Goal: Task Accomplishment & Management: Manage account settings

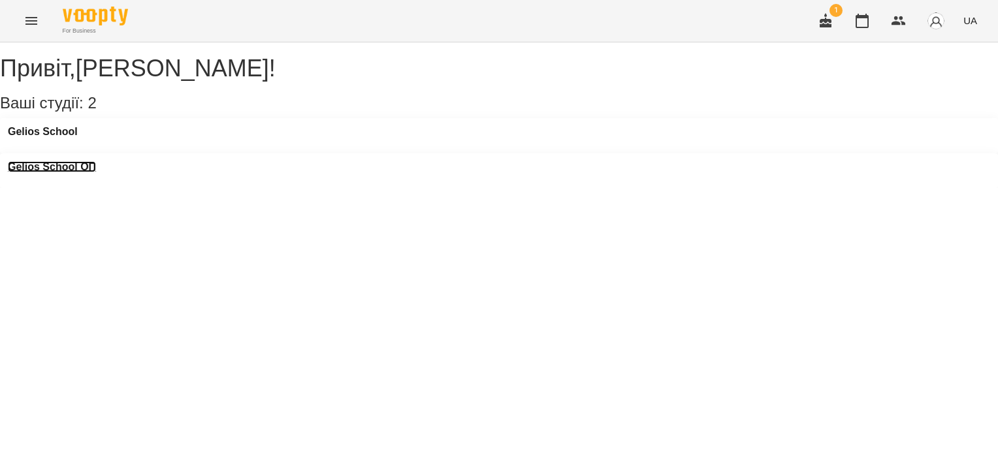
click at [96, 161] on h3 "Gelios School ОП" at bounding box center [52, 167] width 88 height 12
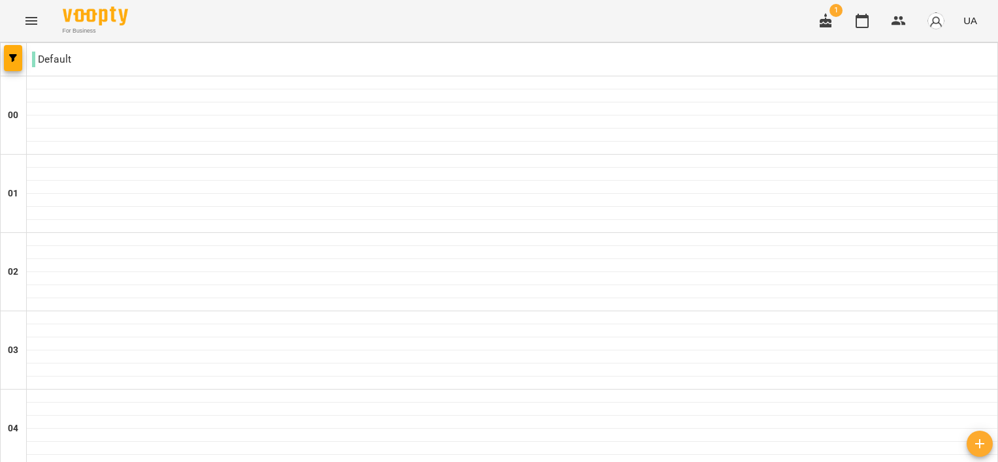
scroll to position [928, 0]
click at [21, 24] on button "Menu" at bounding box center [31, 20] width 31 height 31
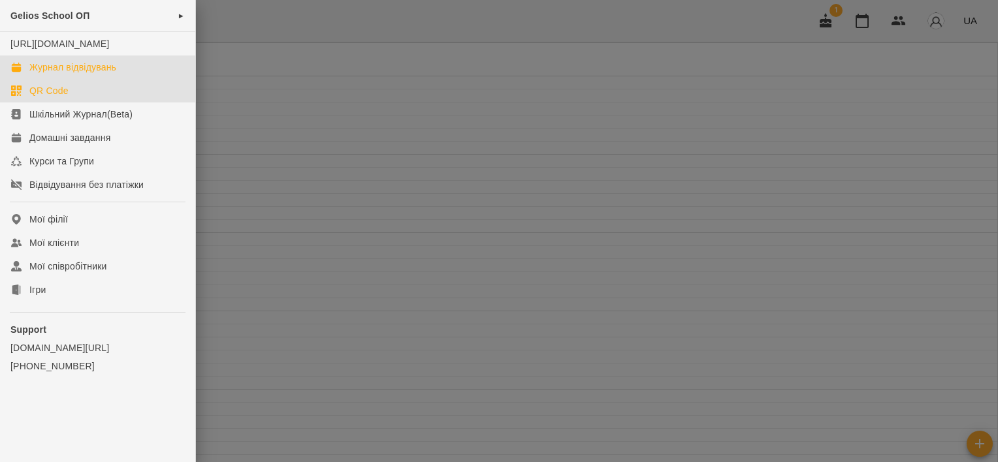
click at [77, 103] on link "QR Code" at bounding box center [97, 91] width 195 height 24
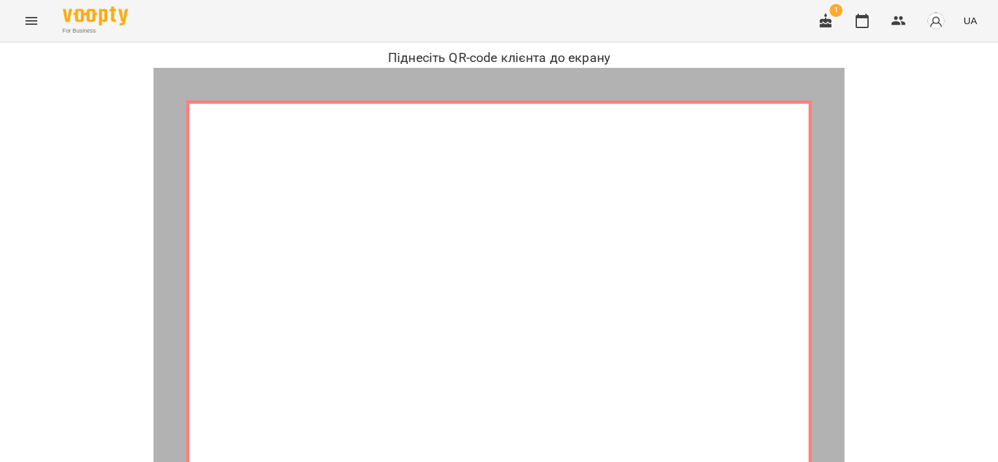
click at [20, 25] on button "Menu" at bounding box center [31, 20] width 31 height 31
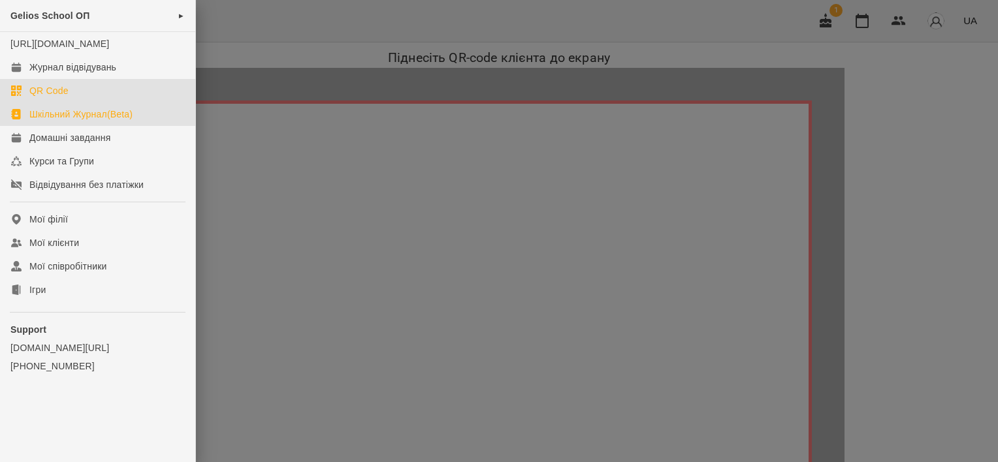
click at [86, 126] on link "Шкільний Журнал(Beta)" at bounding box center [97, 115] width 195 height 24
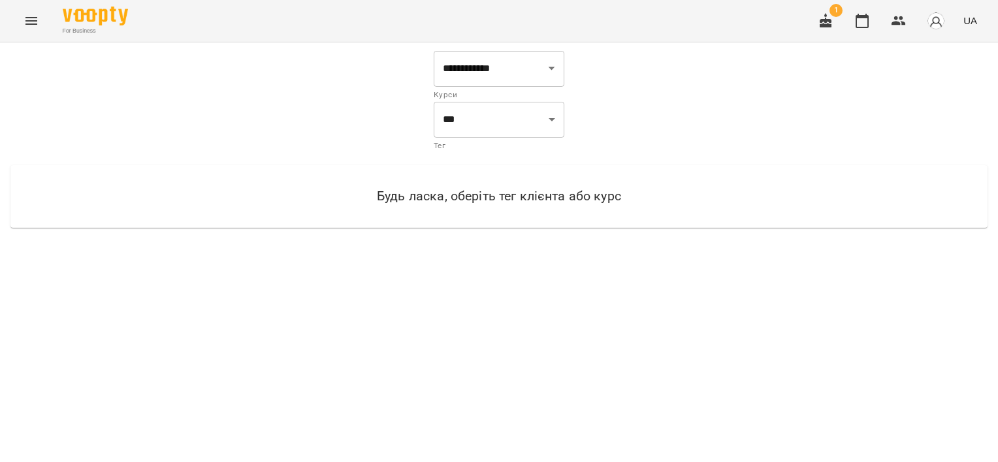
click at [33, 22] on icon "Menu" at bounding box center [32, 21] width 16 height 16
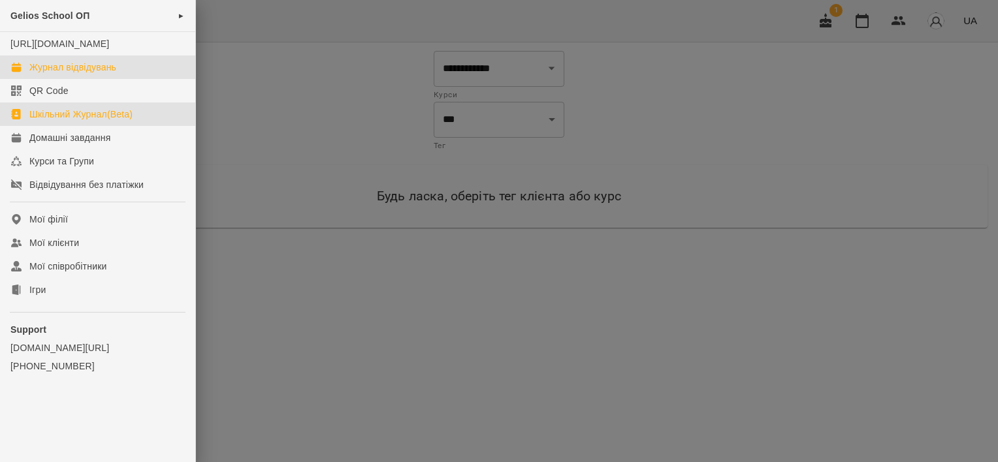
click at [59, 74] on div "Журнал відвідувань" at bounding box center [72, 67] width 87 height 13
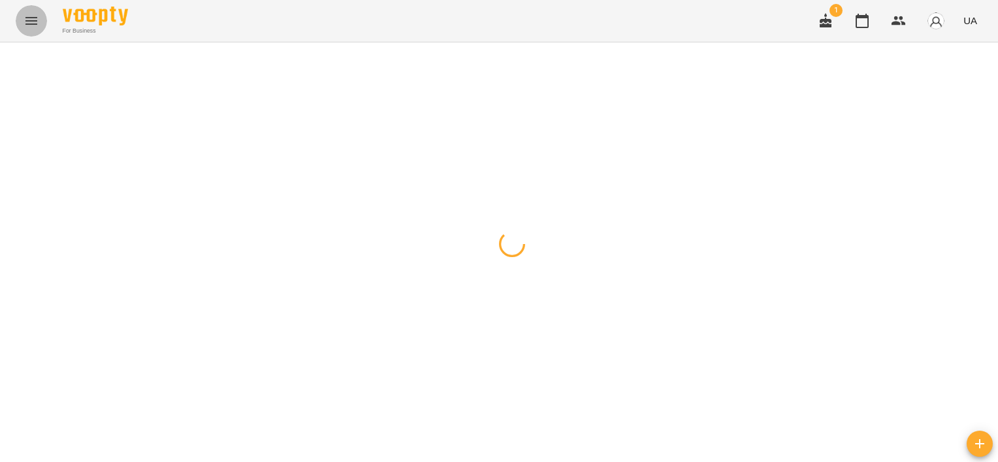
click at [27, 15] on icon "Menu" at bounding box center [32, 21] width 16 height 16
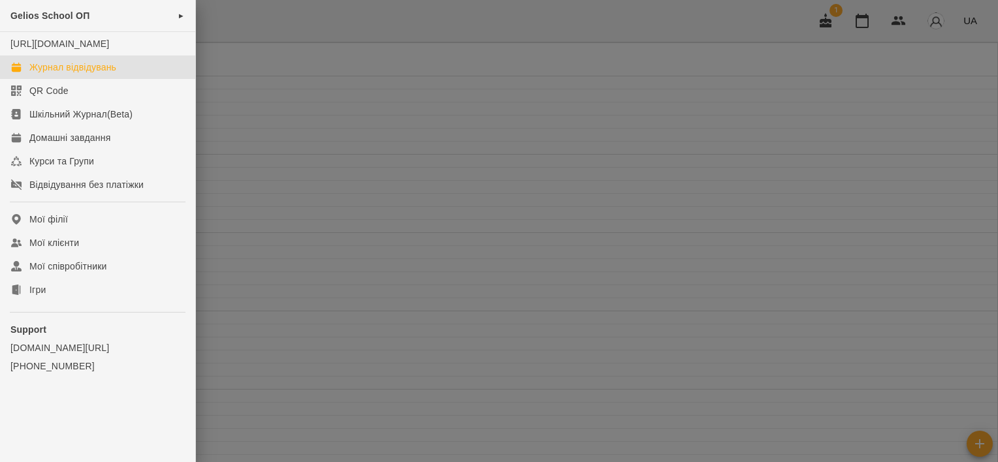
click at [281, 86] on div at bounding box center [499, 231] width 998 height 462
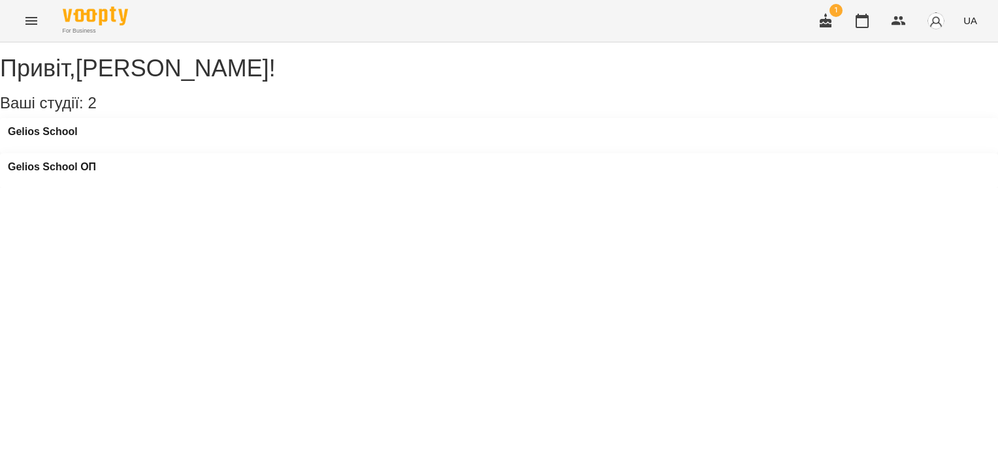
click at [30, 18] on icon "Menu" at bounding box center [31, 21] width 12 height 8
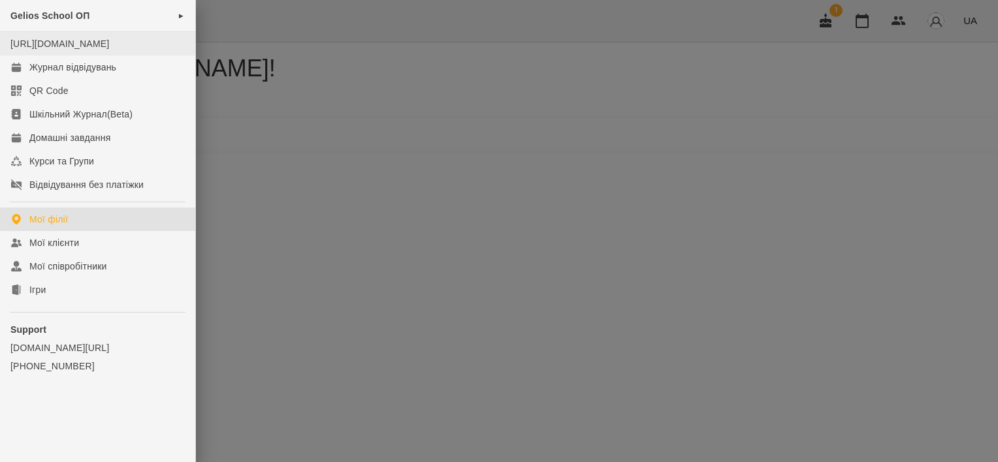
click at [75, 50] on div "[URL][DOMAIN_NAME]" at bounding box center [59, 43] width 99 height 13
click at [50, 14] on span "Gelios School ОП" at bounding box center [49, 15] width 79 height 10
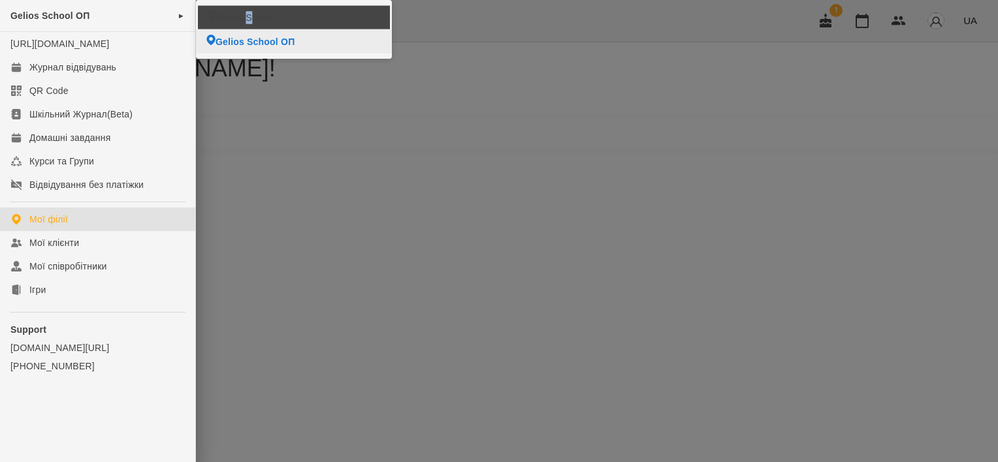
click at [247, 16] on span "Gelios School" at bounding box center [245, 17] width 57 height 13
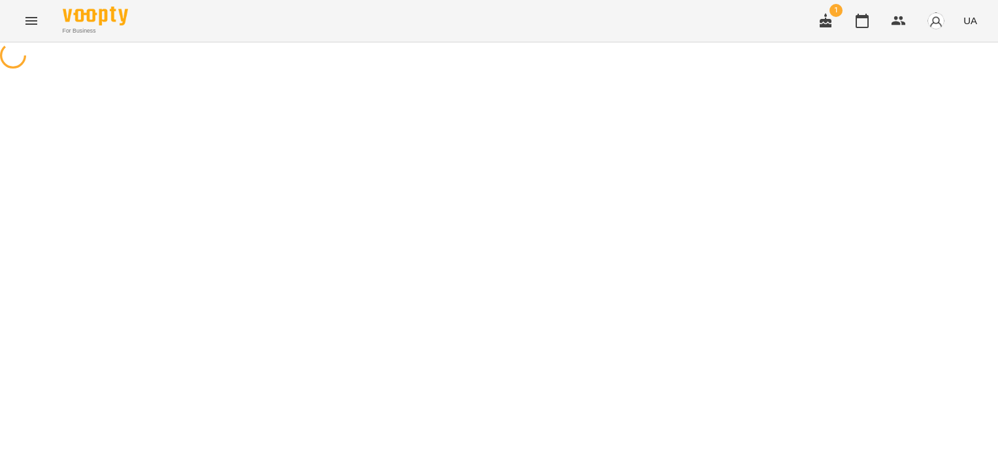
drag, startPoint x: 247, startPoint y: 16, endPoint x: 336, endPoint y: 205, distance: 209.1
click at [336, 72] on div at bounding box center [499, 56] width 998 height 29
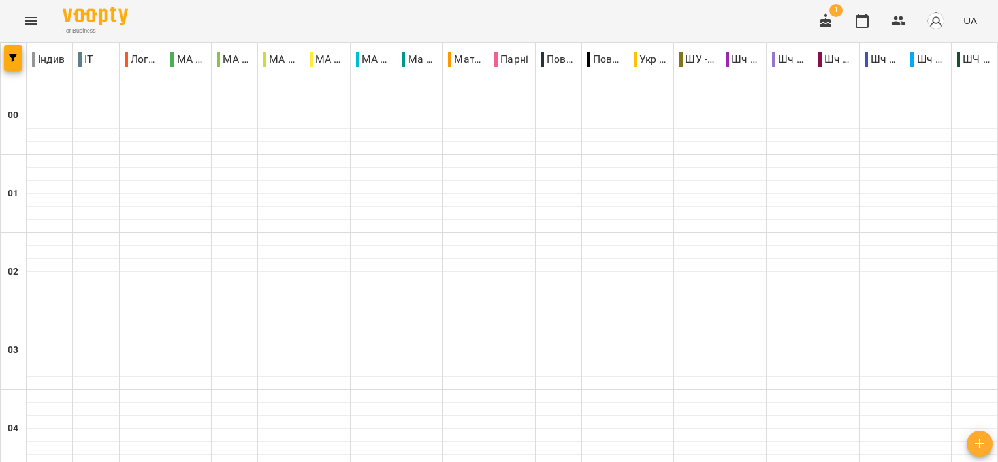
click at [32, 12] on button "Menu" at bounding box center [31, 20] width 31 height 31
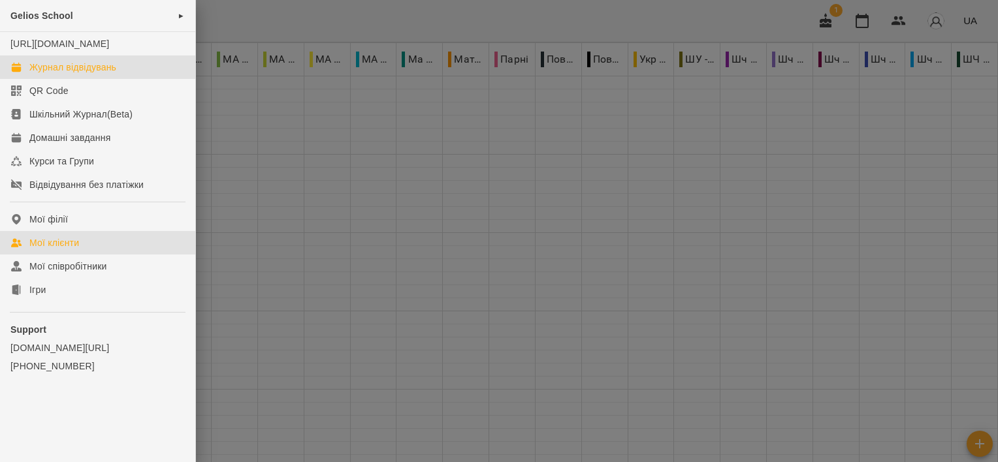
click at [107, 255] on link "Мої клієнти" at bounding box center [97, 243] width 195 height 24
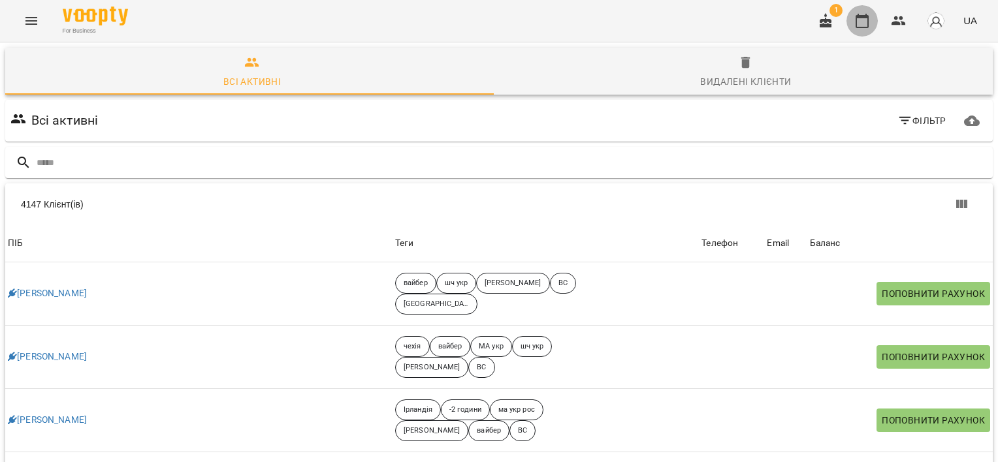
click at [868, 31] on button "button" at bounding box center [861, 20] width 31 height 31
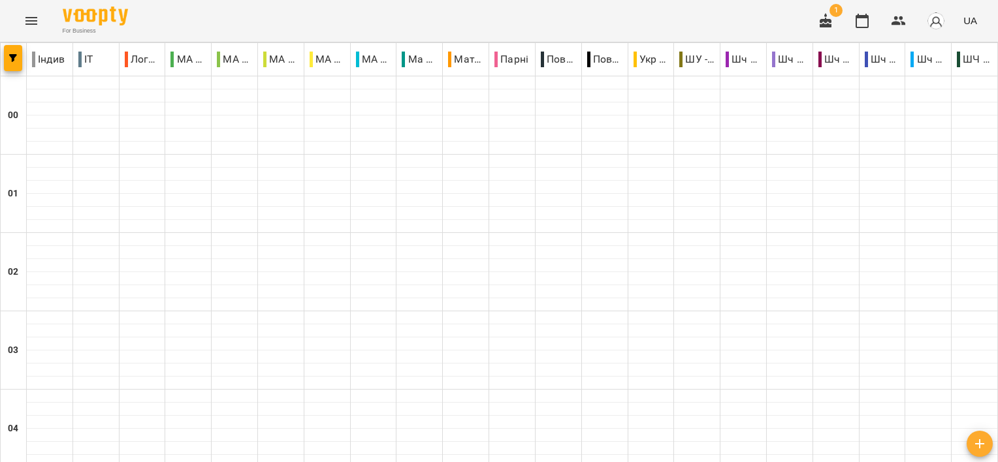
click at [825, 29] on button "button" at bounding box center [825, 20] width 31 height 31
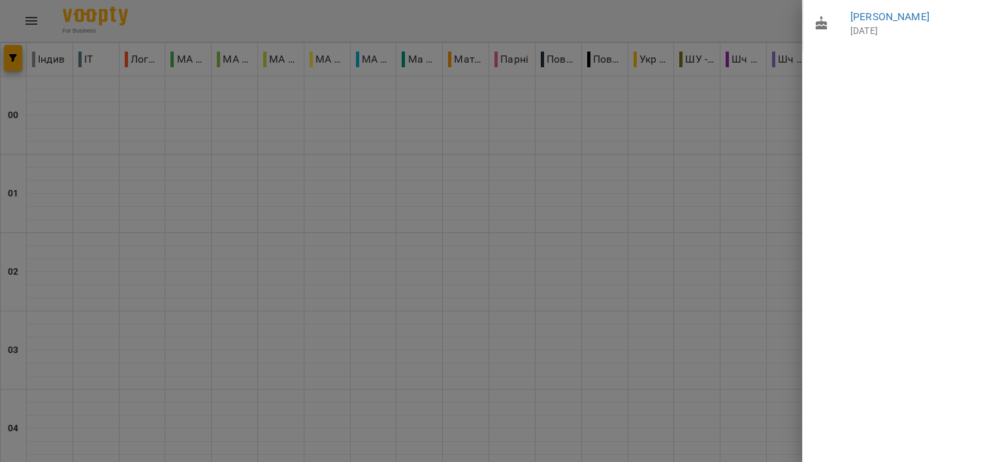
click at [753, 123] on div at bounding box center [499, 231] width 998 height 462
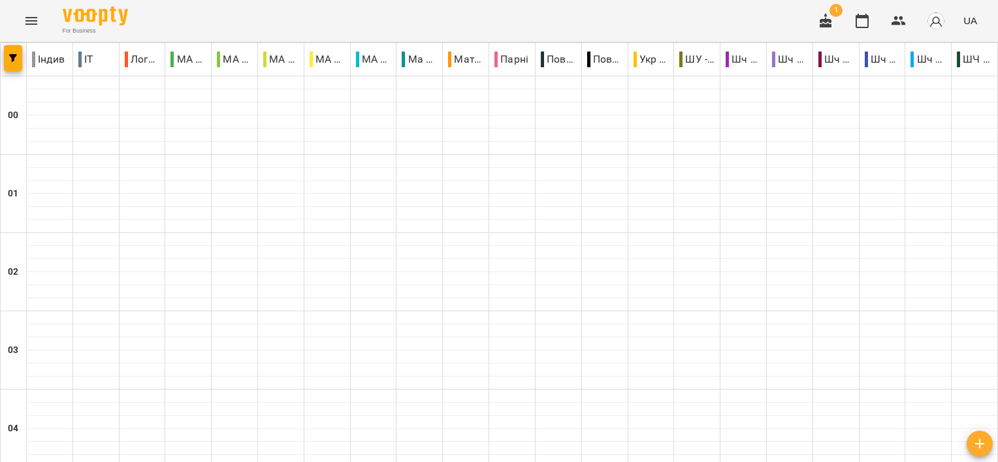
click at [838, 18] on button "button" at bounding box center [825, 20] width 31 height 31
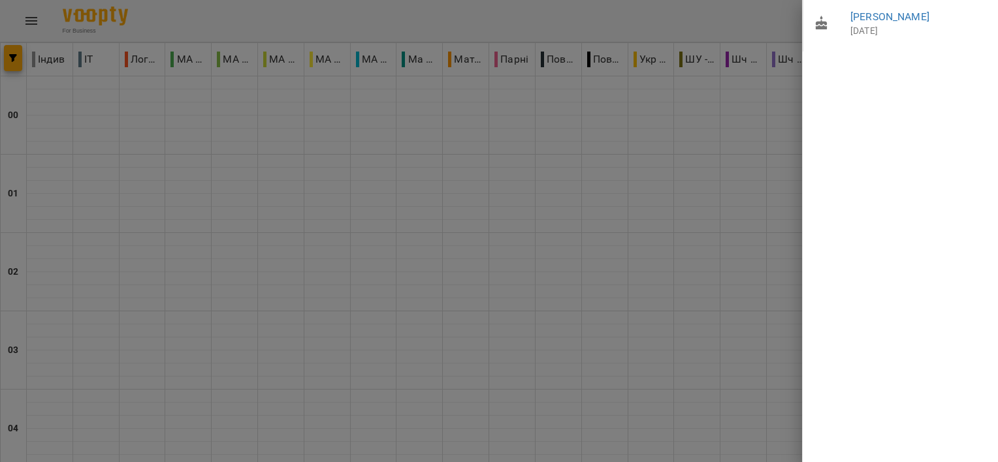
drag, startPoint x: 790, startPoint y: 95, endPoint x: 782, endPoint y: 96, distance: 7.9
click at [788, 95] on div at bounding box center [499, 231] width 998 height 462
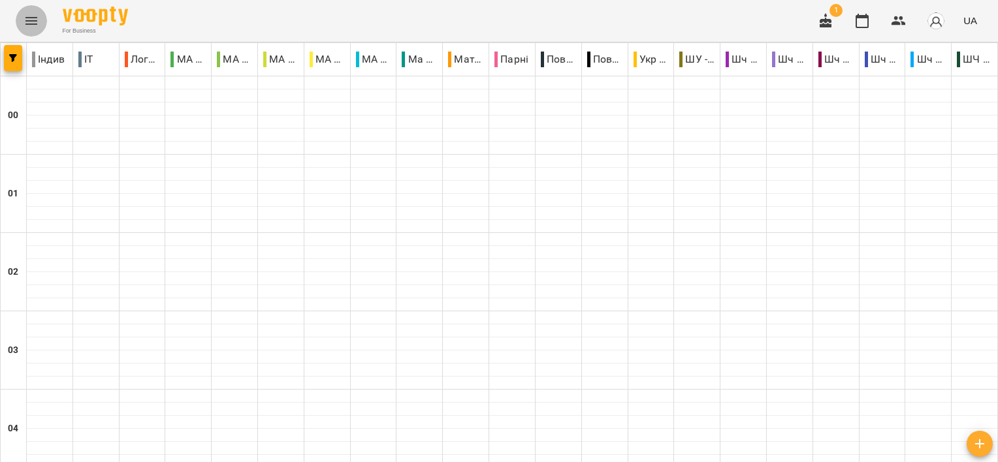
click at [24, 25] on icon "Menu" at bounding box center [32, 21] width 16 height 16
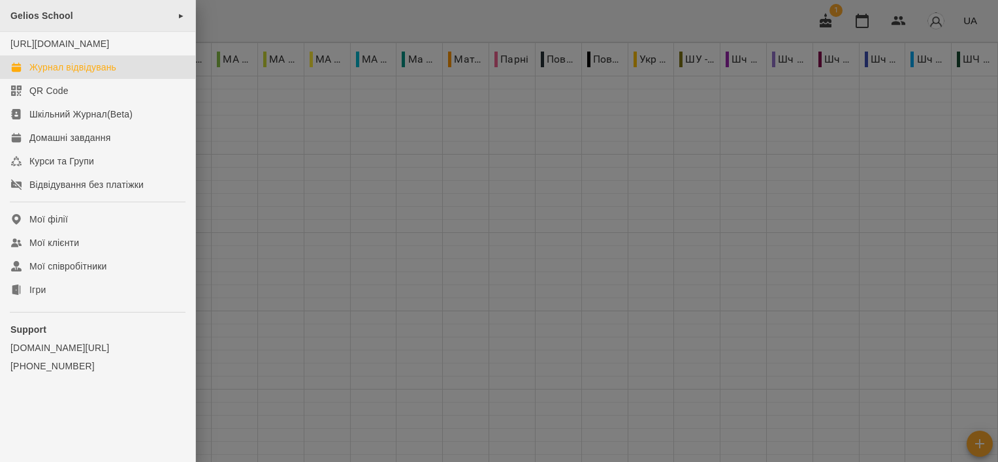
click at [72, 18] on span "Gelios School" at bounding box center [41, 15] width 63 height 10
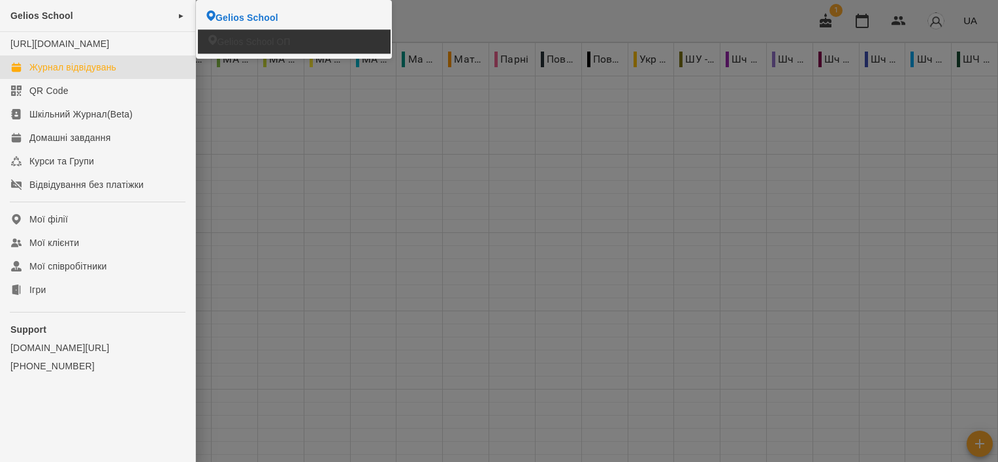
click at [252, 36] on span "Gelios School ОП" at bounding box center [253, 41] width 73 height 13
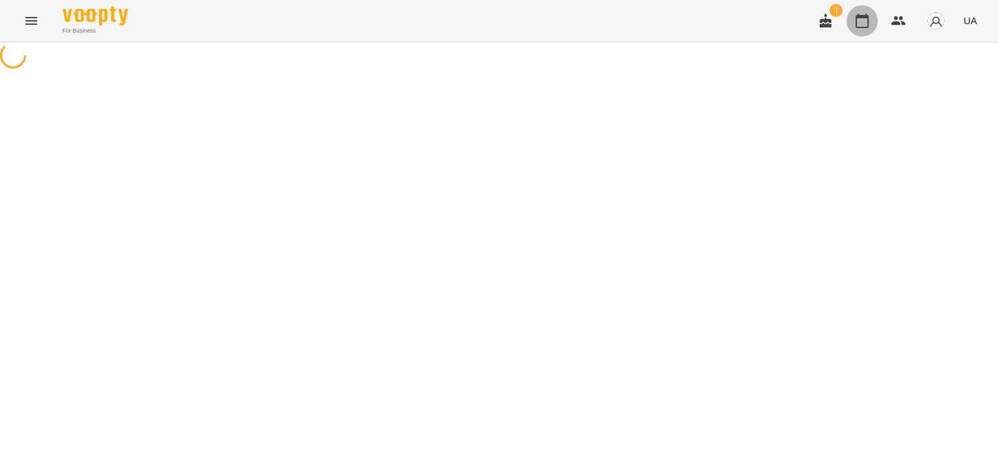
click at [861, 21] on icon "button" at bounding box center [862, 21] width 16 height 16
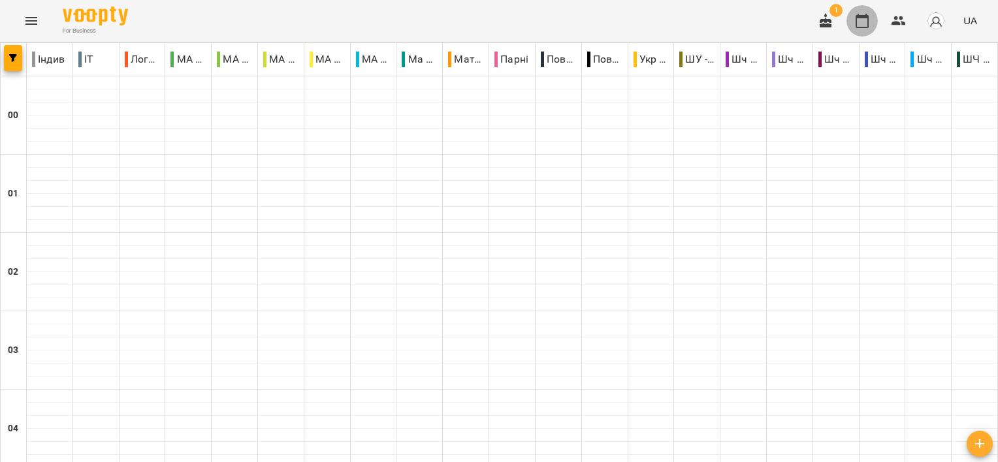
click at [870, 24] on icon "button" at bounding box center [862, 21] width 16 height 16
click at [936, 26] on img "button" at bounding box center [935, 21] width 18 height 18
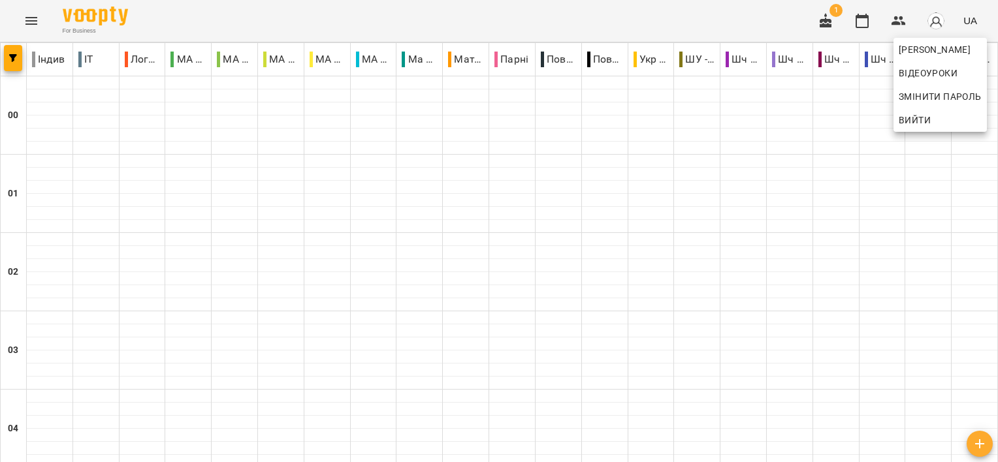
click at [911, 25] on div at bounding box center [499, 231] width 998 height 462
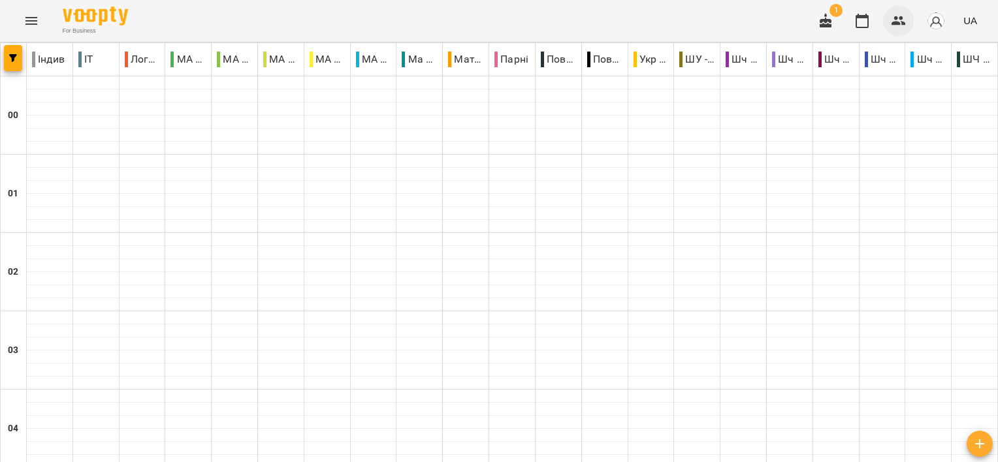
click at [909, 24] on button "button" at bounding box center [898, 20] width 31 height 31
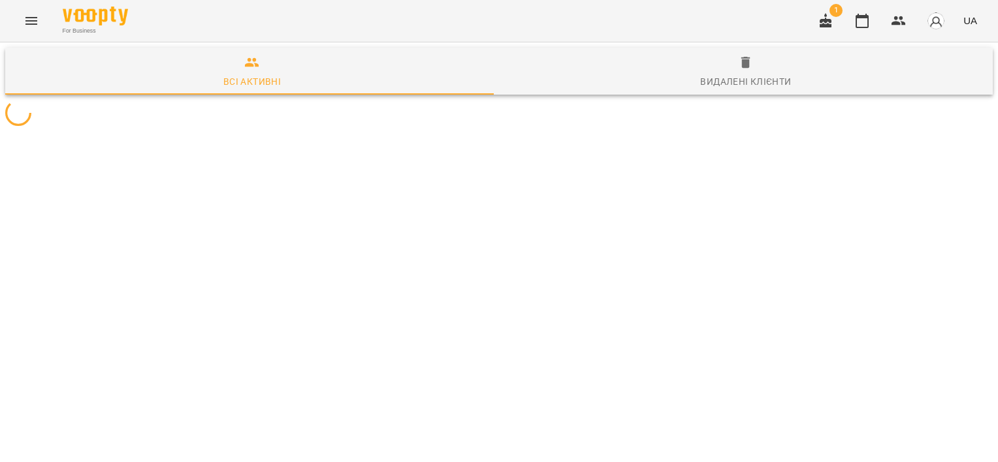
click at [819, 22] on icon "button" at bounding box center [825, 21] width 16 height 16
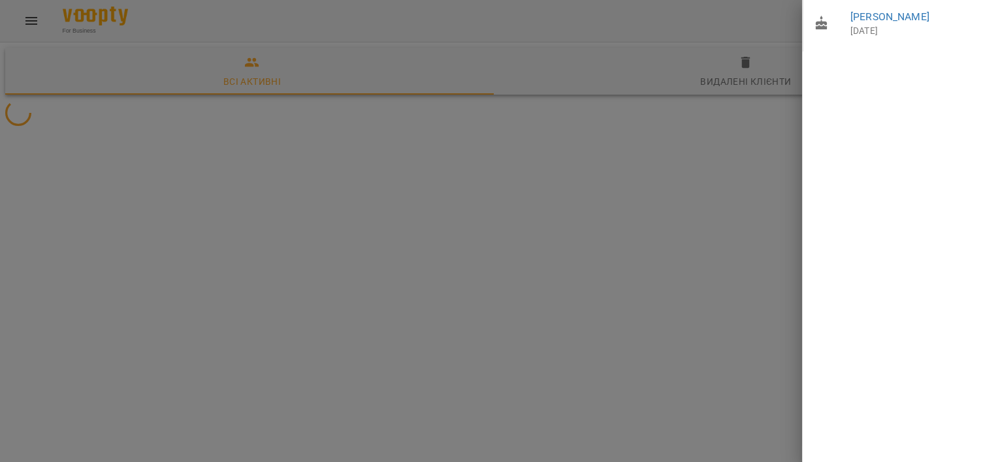
click at [306, 18] on div at bounding box center [499, 231] width 998 height 462
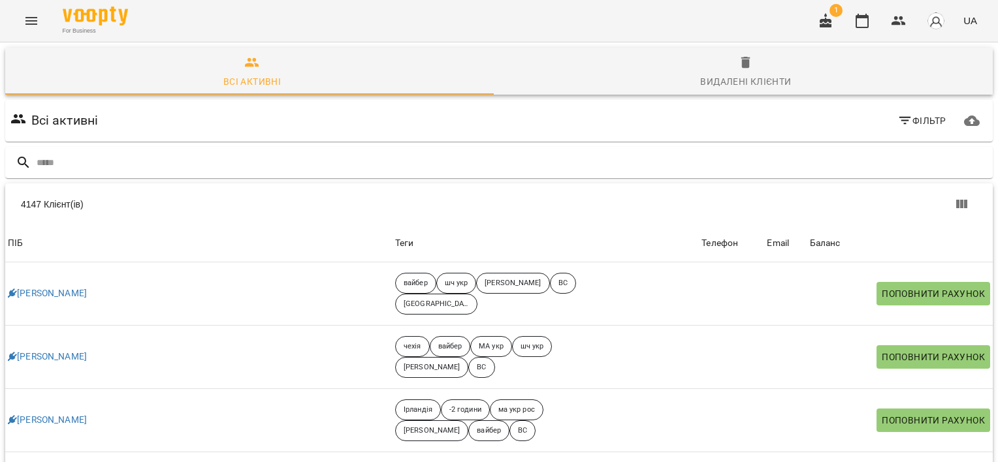
click at [27, 22] on icon "Menu" at bounding box center [32, 21] width 16 height 16
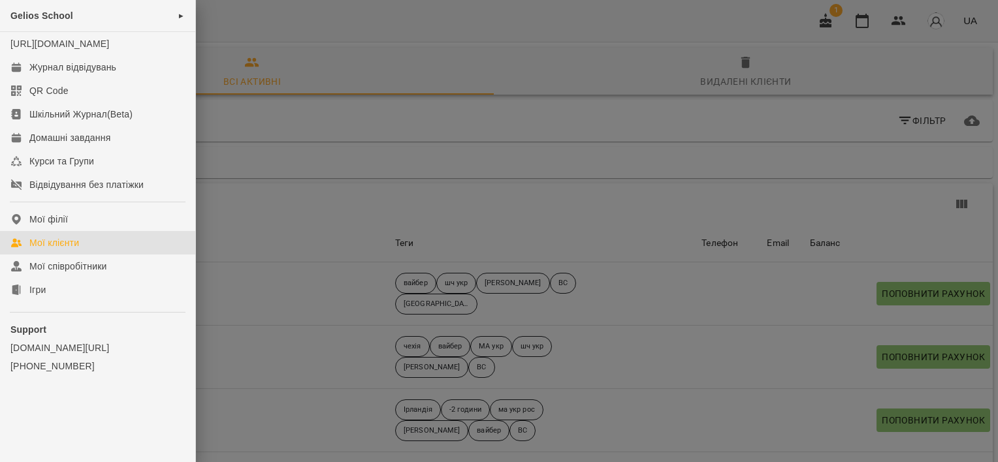
click at [366, 203] on div at bounding box center [499, 231] width 998 height 462
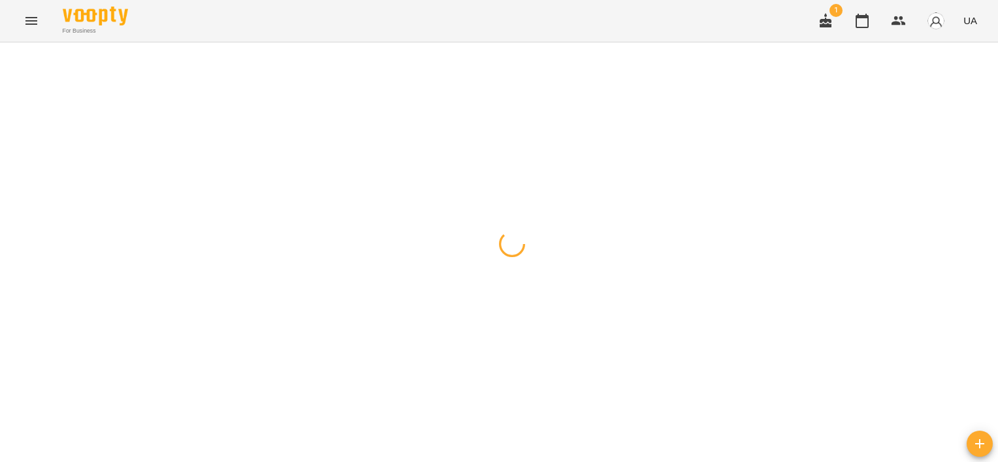
drag, startPoint x: 3, startPoint y: 0, endPoint x: 55, endPoint y: 24, distance: 57.3
click at [55, 24] on div "For Business 1 UA" at bounding box center [499, 21] width 998 height 42
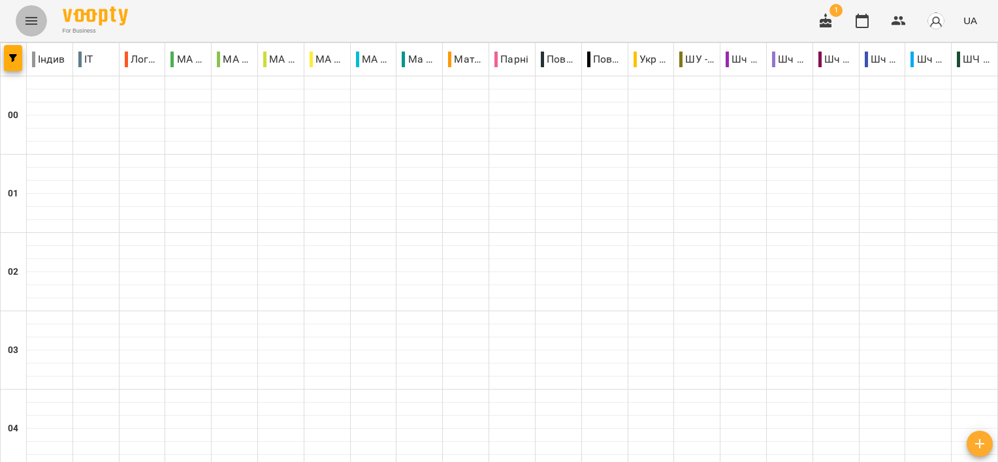
click at [42, 22] on button "Menu" at bounding box center [31, 20] width 31 height 31
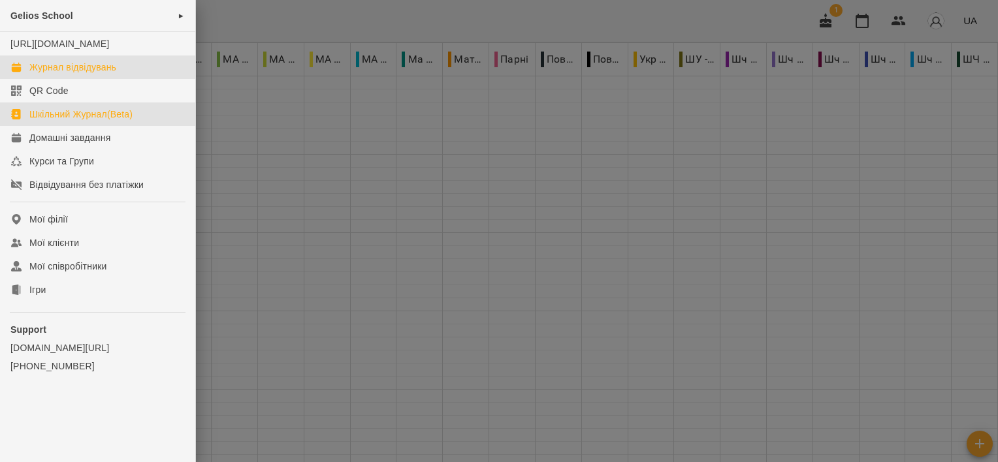
click at [124, 126] on link "Шкільний Журнал(Beta)" at bounding box center [97, 115] width 195 height 24
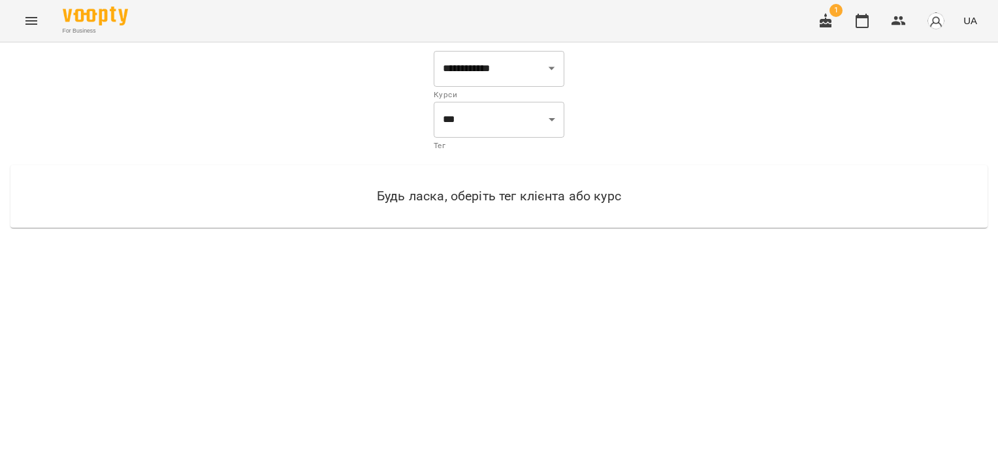
click at [29, 21] on icon "Menu" at bounding box center [31, 21] width 12 height 8
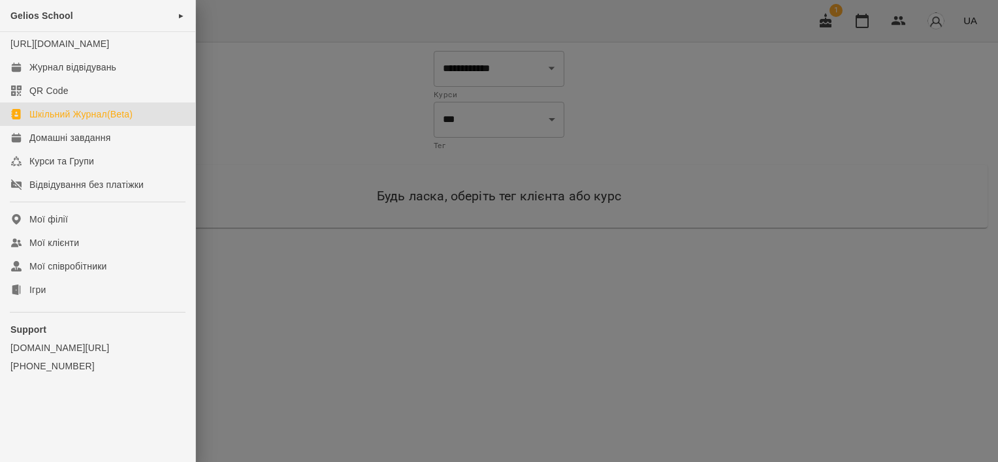
click at [357, 400] on div at bounding box center [499, 231] width 998 height 462
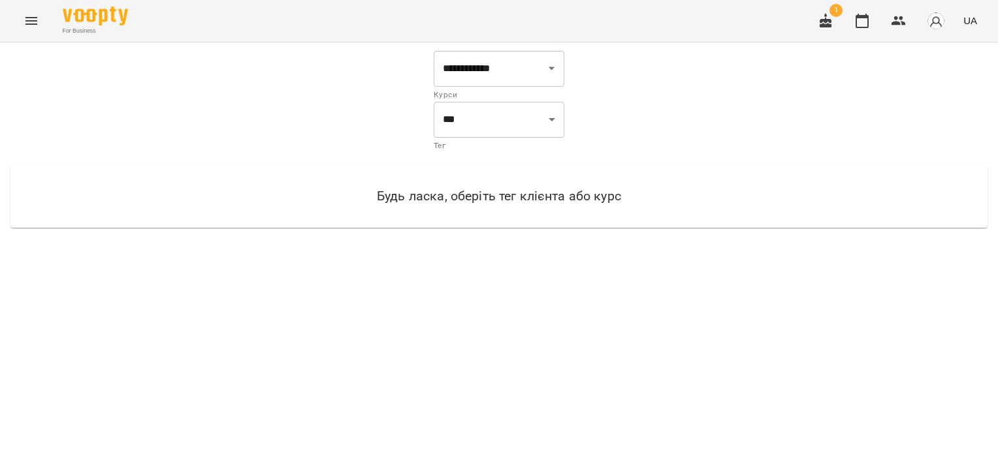
click at [948, 24] on button "button" at bounding box center [936, 21] width 34 height 34
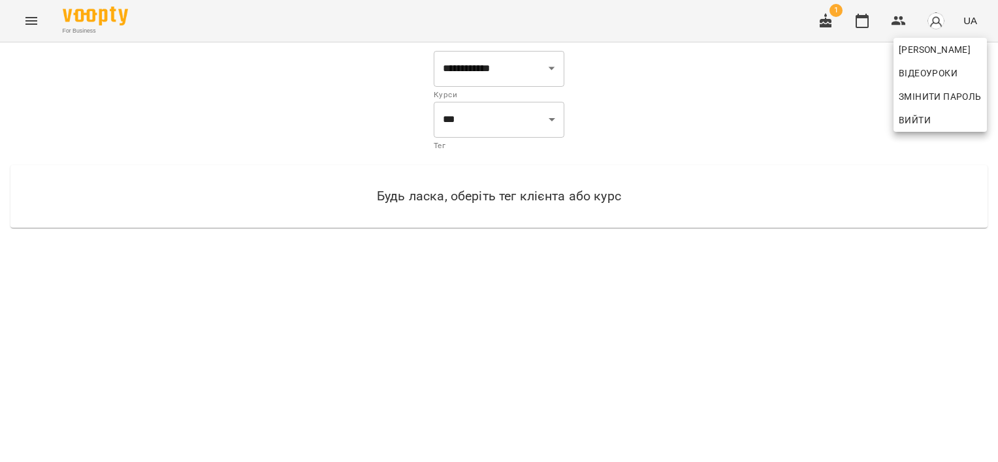
drag, startPoint x: 847, startPoint y: 212, endPoint x: 837, endPoint y: 211, distance: 10.5
click at [841, 212] on div at bounding box center [499, 231] width 998 height 462
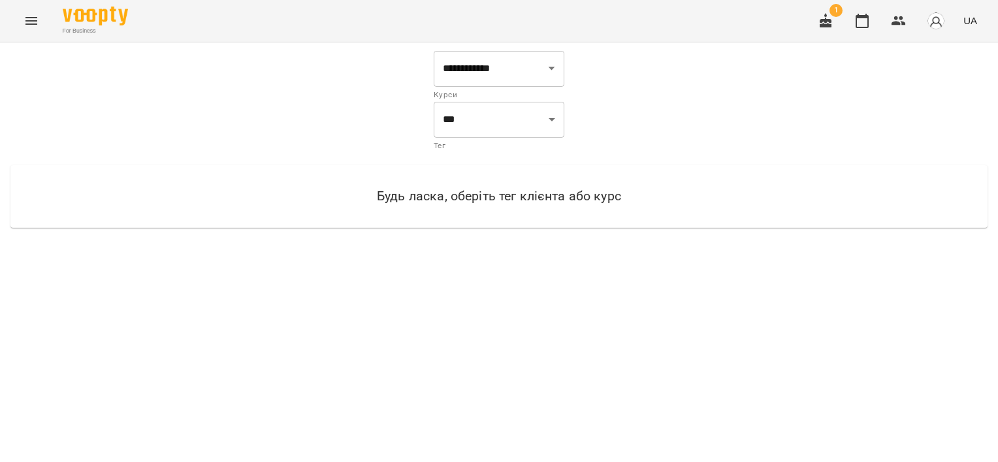
click at [26, 27] on icon "Menu" at bounding box center [32, 21] width 16 height 16
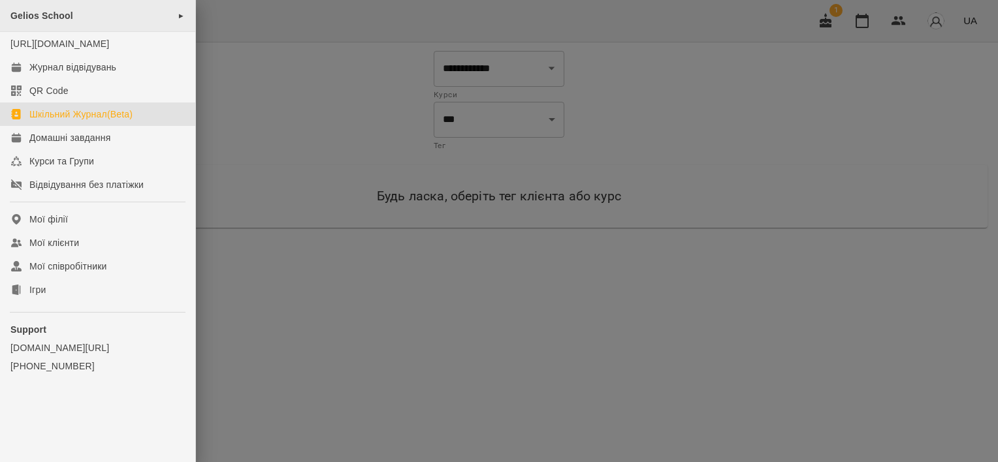
click at [104, 4] on div "Gelios School ►" at bounding box center [97, 16] width 195 height 32
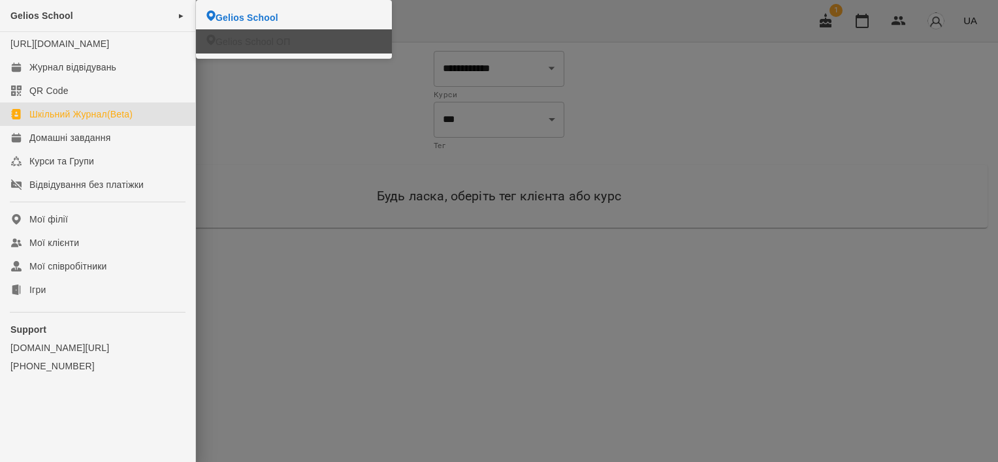
click at [226, 47] on span "Gelios School ОП" at bounding box center [252, 41] width 74 height 13
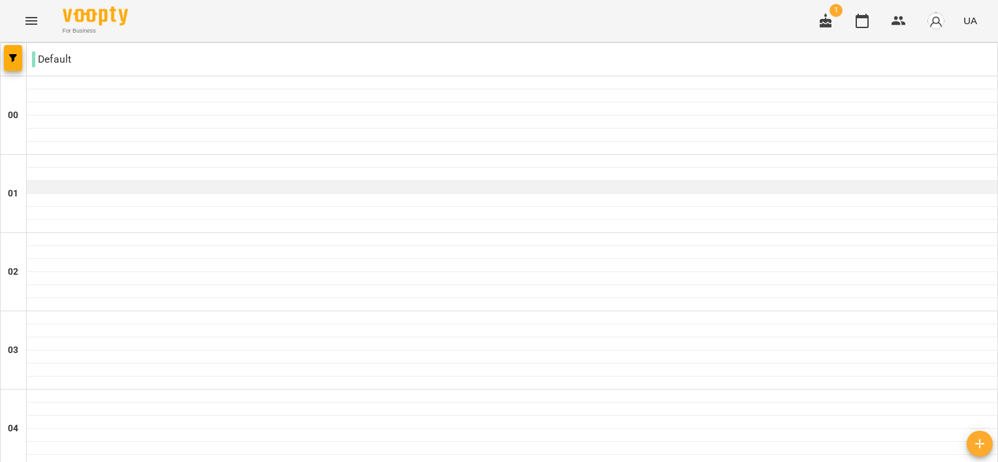
click at [51, 181] on div at bounding box center [512, 187] width 970 height 13
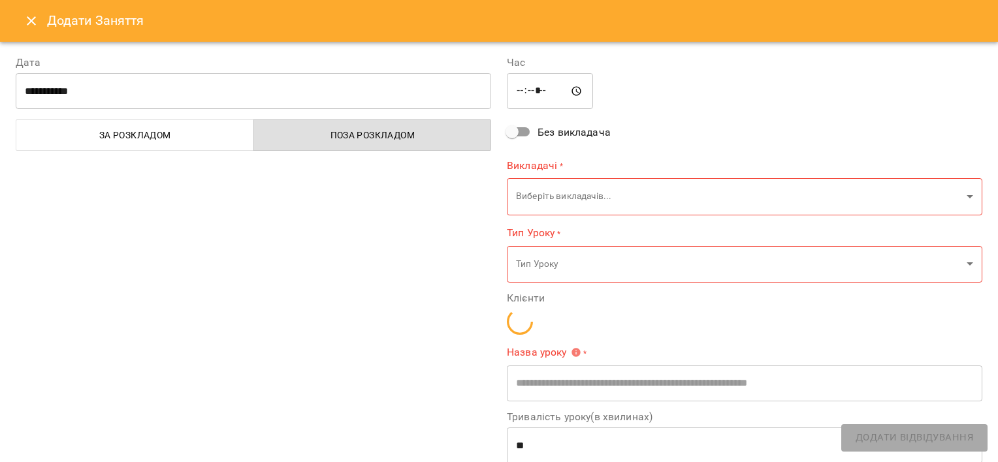
type input "**********"
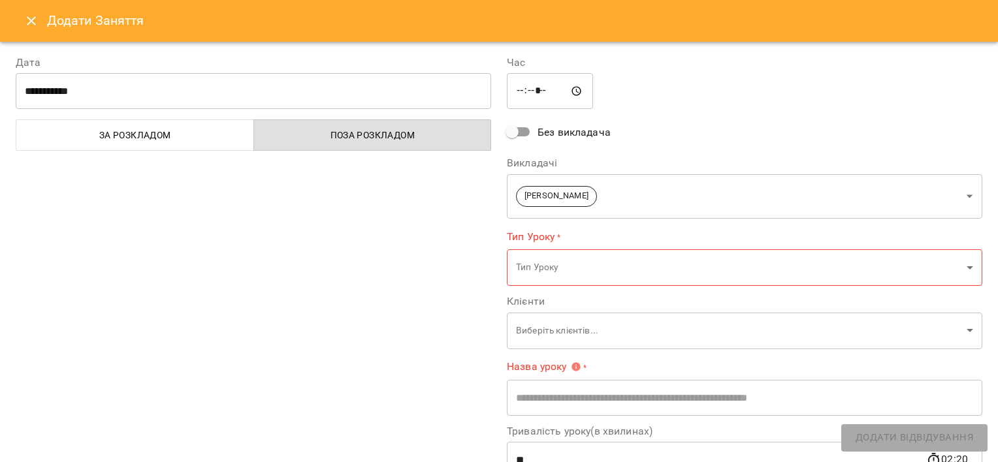
click at [23, 21] on button "Close" at bounding box center [31, 20] width 31 height 31
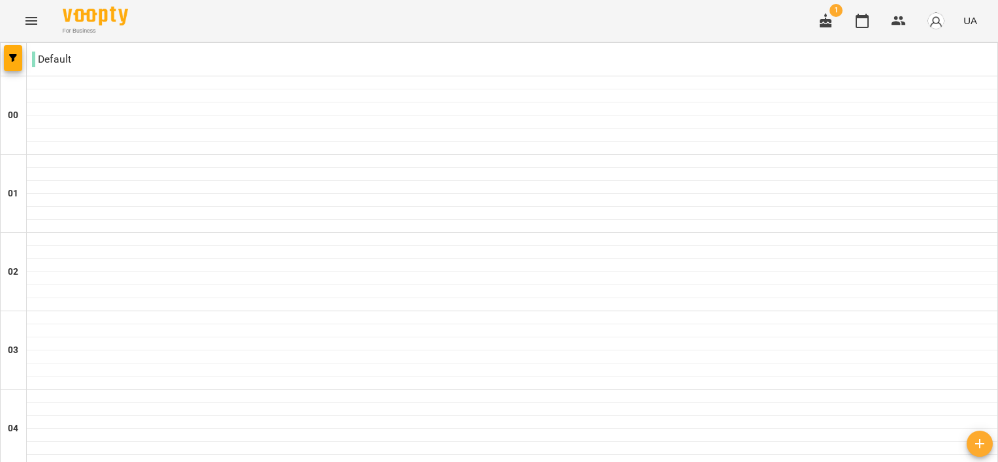
scroll to position [1581, 0]
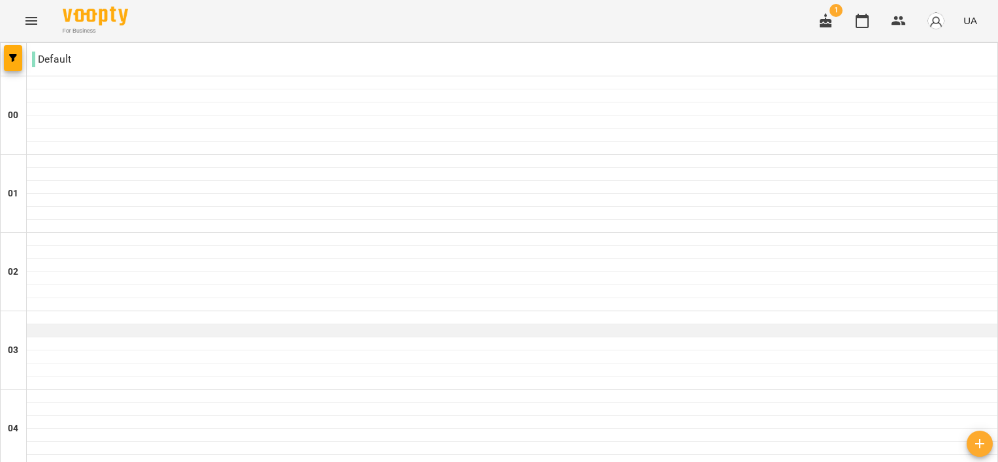
scroll to position [14, 0]
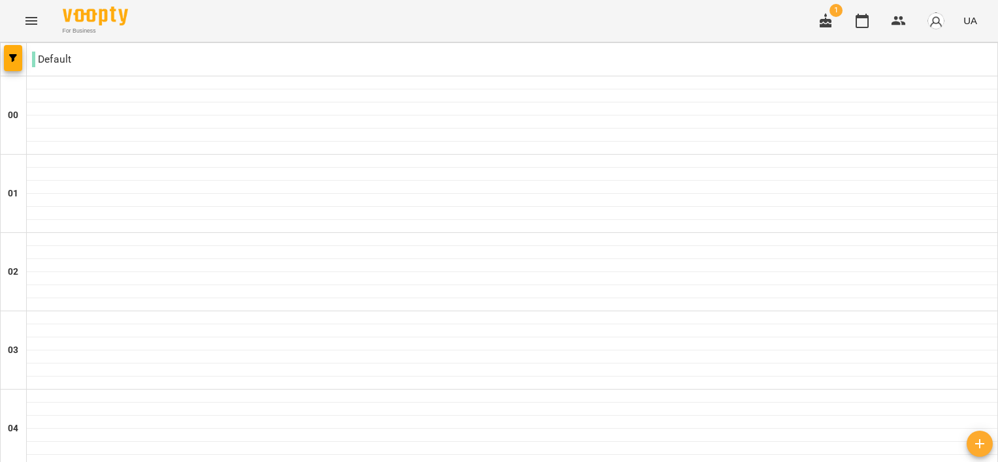
click at [27, 35] on button "Menu" at bounding box center [31, 20] width 31 height 31
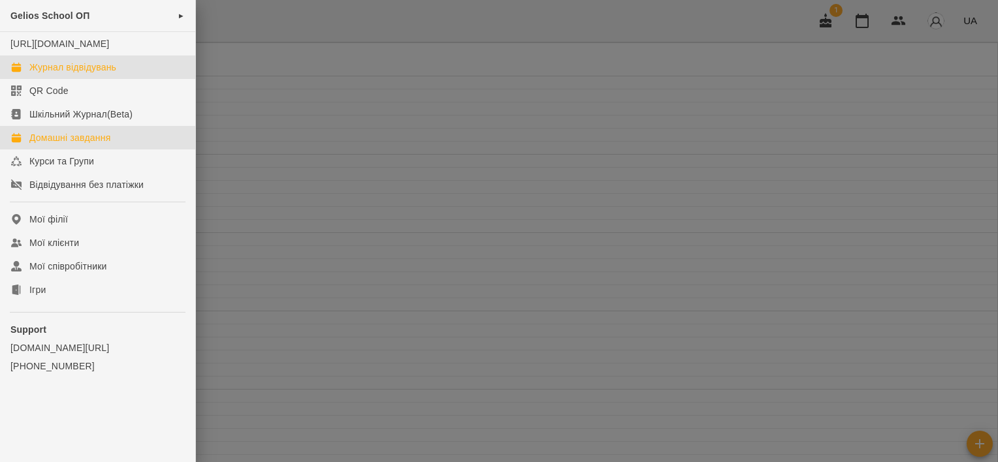
click at [104, 144] on div "Домашні завдання" at bounding box center [69, 137] width 81 height 13
